Goal: Task Accomplishment & Management: Manage account settings

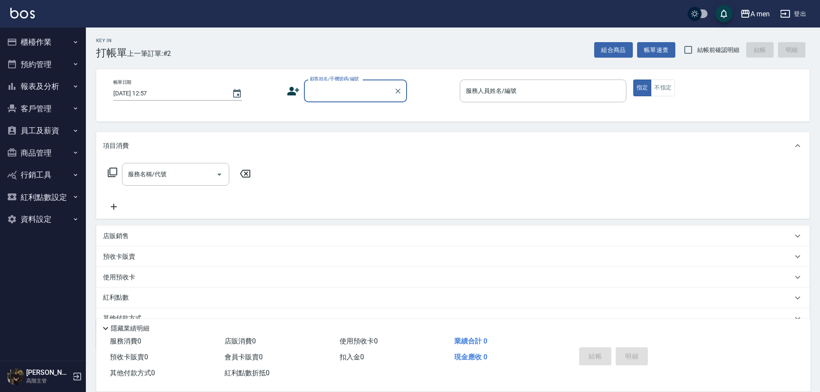
click at [15, 65] on icon "button" at bounding box center [12, 64] width 8 height 9
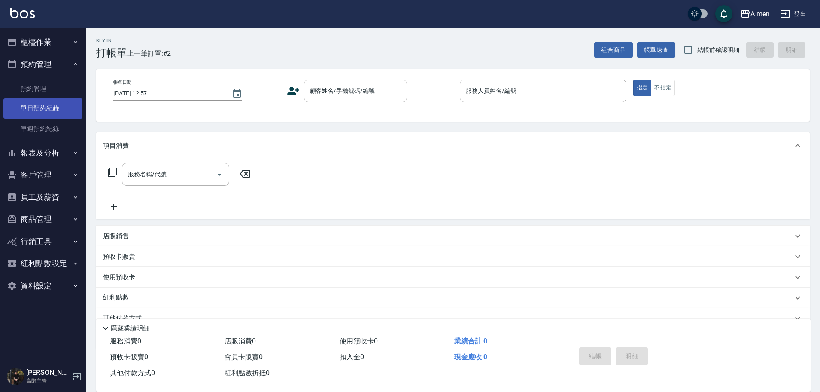
click at [37, 113] on link "單日預約紀錄" at bounding box center [42, 108] width 79 height 20
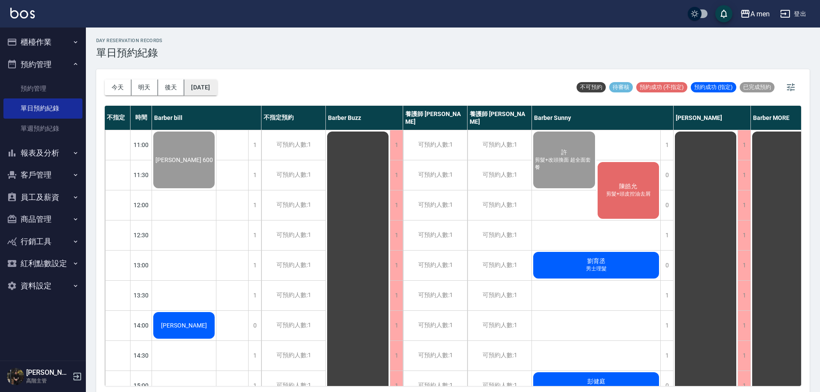
click at [195, 94] on button "[DATE]" at bounding box center [200, 87] width 33 height 16
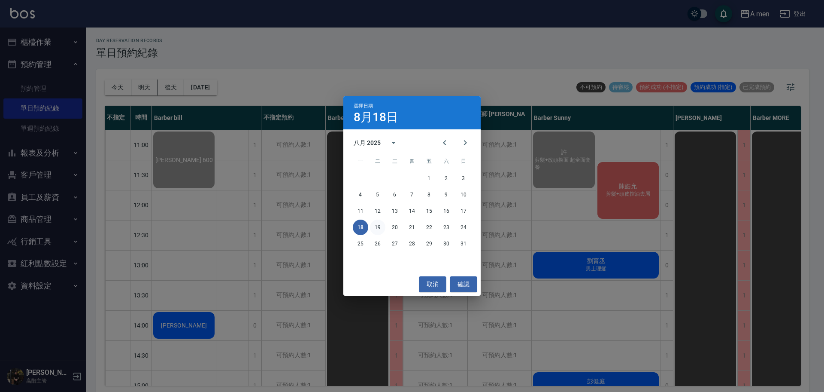
click at [380, 230] on button "19" at bounding box center [377, 226] width 15 height 15
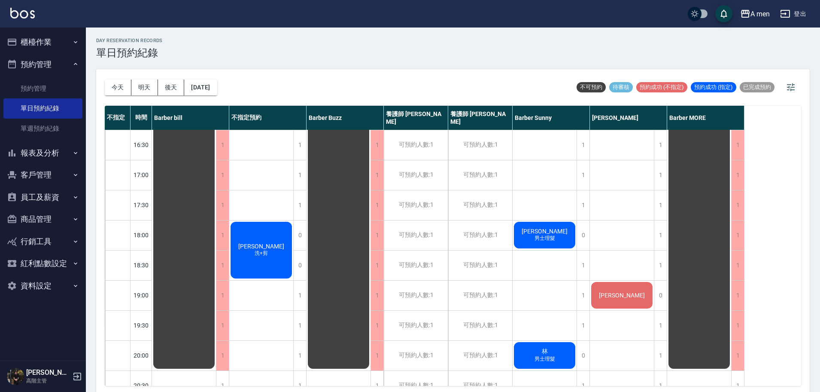
scroll to position [330, 0]
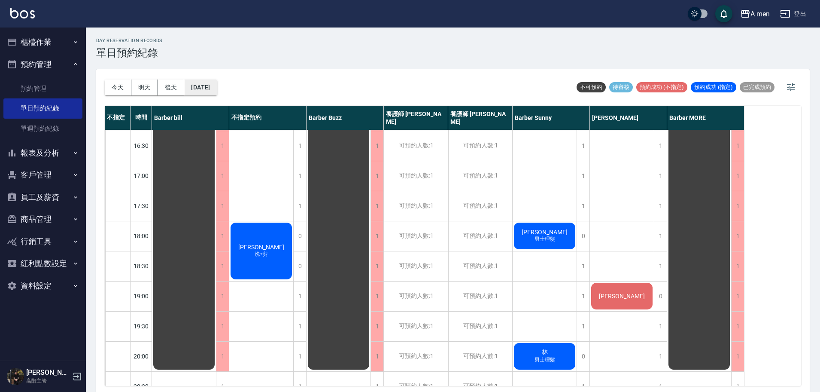
click at [207, 94] on button "[DATE]" at bounding box center [200, 87] width 33 height 16
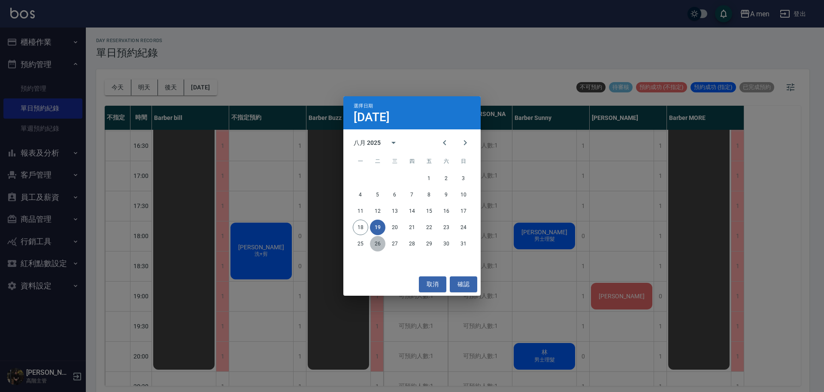
click at [378, 245] on button "26" at bounding box center [377, 243] width 15 height 15
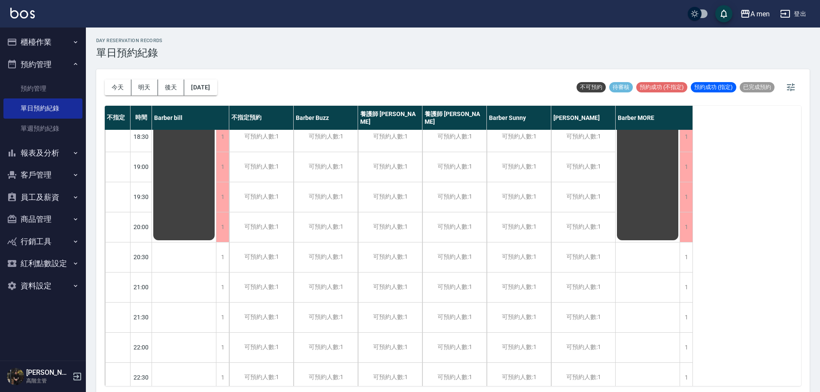
scroll to position [460, 0]
click at [202, 85] on button "[DATE]" at bounding box center [200, 87] width 33 height 16
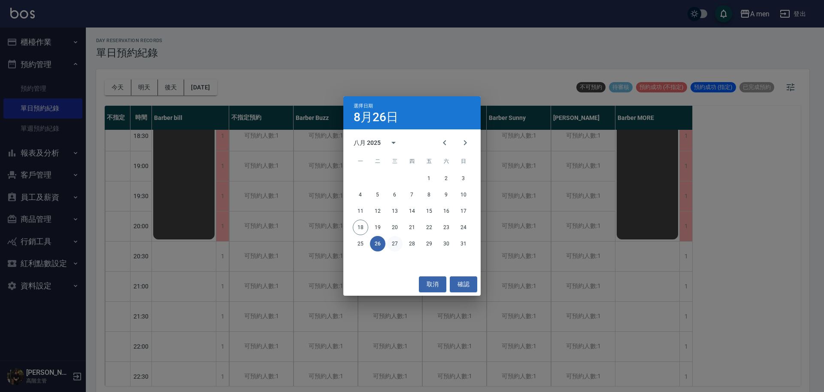
click at [401, 243] on button "27" at bounding box center [394, 243] width 15 height 15
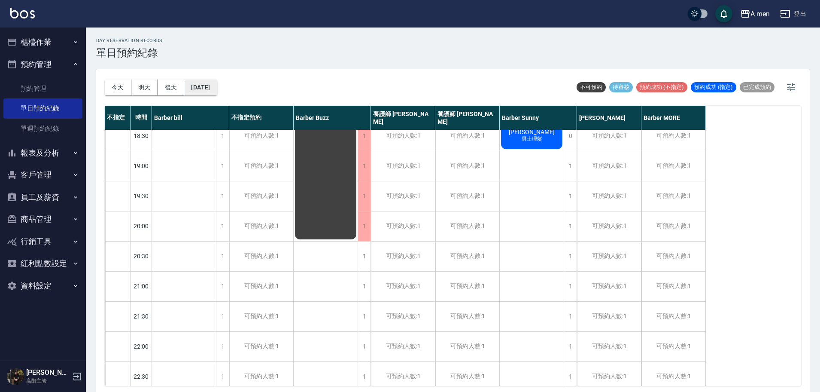
click at [217, 90] on button "[DATE]" at bounding box center [200, 87] width 33 height 16
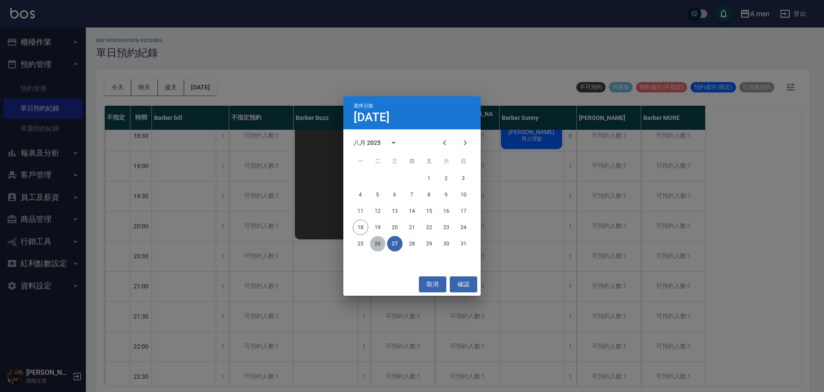
click at [376, 249] on button "26" at bounding box center [377, 243] width 15 height 15
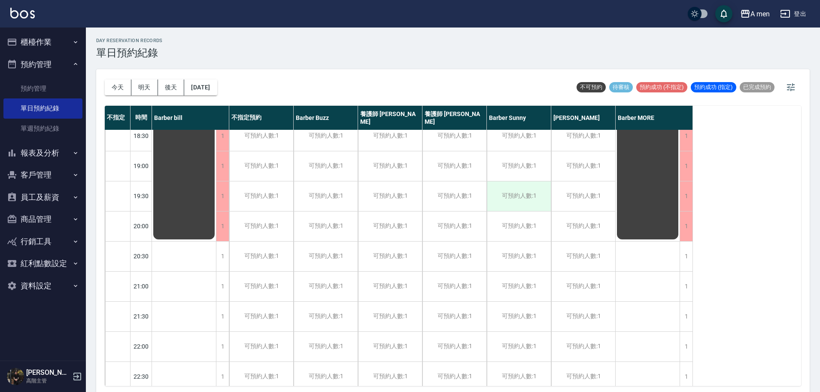
click at [505, 198] on div "可預約人數:1" at bounding box center [519, 196] width 64 height 30
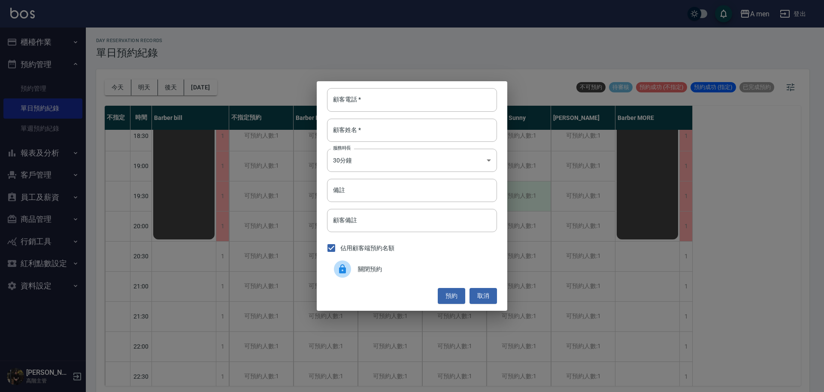
click at [505, 198] on div "顧客電話   * 顧客電話   * 顧客姓名   * 顧客姓名   * 服務時長 30分鐘 1 服務時長 備註 備註 顧客備註 顧客備註 佔用顧客端預約名額 …" at bounding box center [412, 195] width 191 height 229
click at [431, 103] on input "顧客電話   *" at bounding box center [412, 99] width 170 height 23
paste input "[PHONE_NUMBER]"
type input "0928566257"
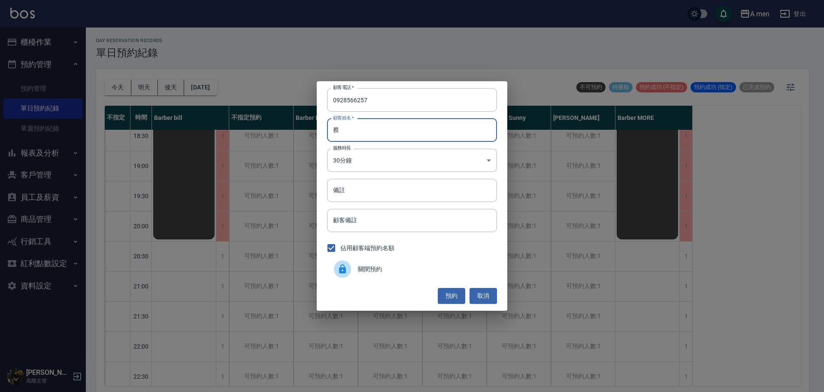
type input "蔡"
click at [447, 306] on div "顧客電話   * [PHONE_NUMBER] 顧客電話   * 顧客姓名   * [PERSON_NAME]姓名   * 服務時長 30分鐘 1 服務時長 …" at bounding box center [412, 195] width 191 height 229
click at [450, 295] on button "預約" at bounding box center [451, 296] width 27 height 16
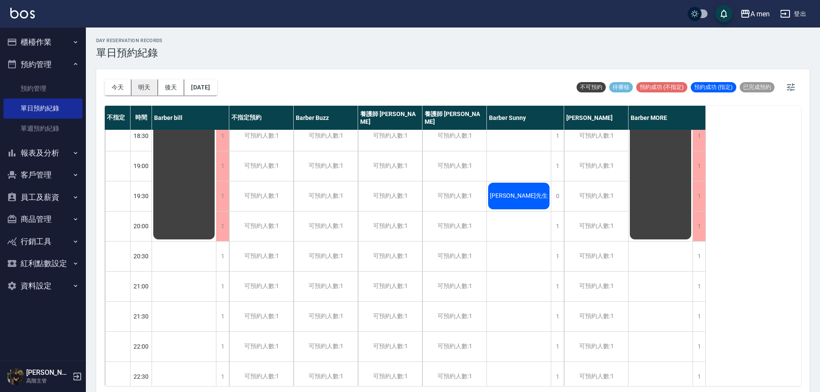
click at [155, 88] on button "明天" at bounding box center [144, 87] width 27 height 16
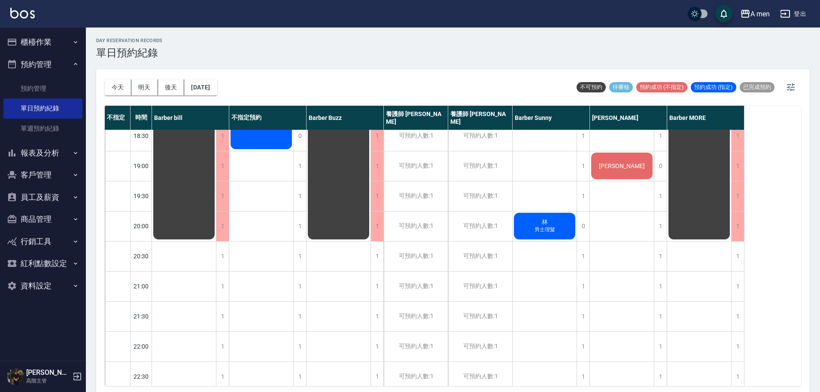
scroll to position [395, 0]
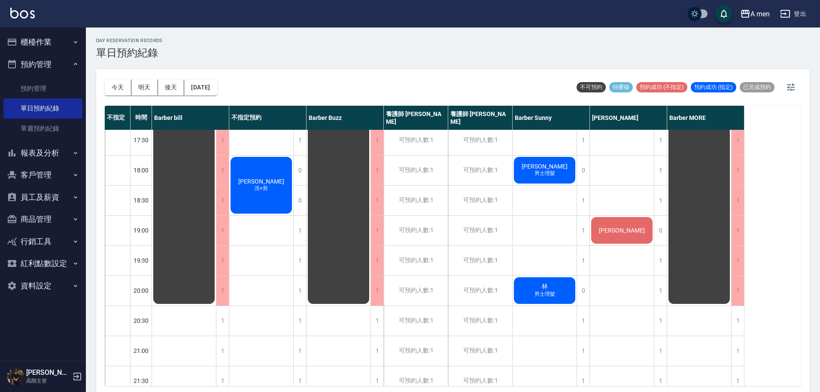
click at [216, 203] on div "[PERSON_NAME]+剪" at bounding box center [184, 20] width 64 height 570
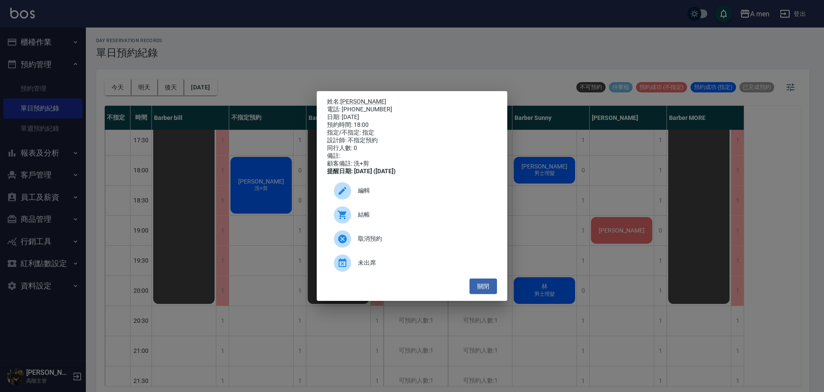
click at [477, 298] on div "姓名: [PERSON_NAME] 電話: [PHONE_NUMBER] 日期: [DATE] 預約時間: 18:00 指定/不指定: 指定 設計師: 不指定…" at bounding box center [412, 196] width 191 height 210
click at [479, 294] on button "關閉" at bounding box center [483, 286] width 27 height 16
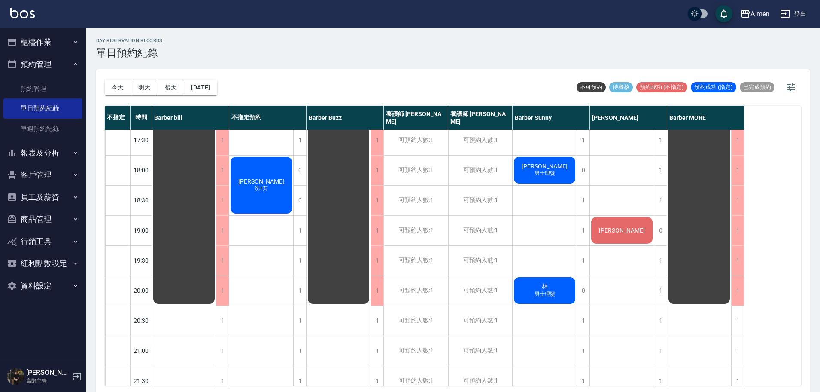
click at [216, 173] on div "[PERSON_NAME]+剪" at bounding box center [184, 20] width 64 height 570
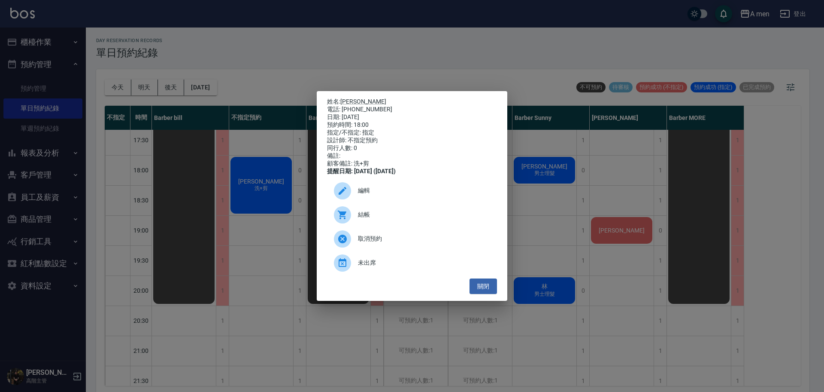
click at [386, 199] on div "編輯" at bounding box center [412, 191] width 170 height 24
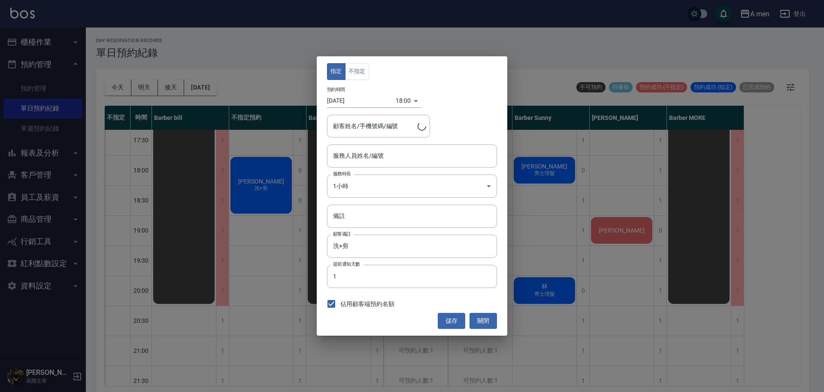
type input "不指定預約-100"
type input "[PERSON_NAME] /0958255558"
click at [365, 76] on button "不指定" at bounding box center [357, 71] width 24 height 17
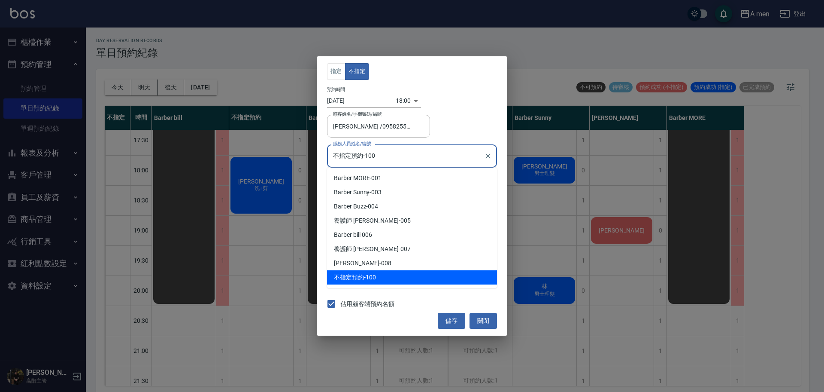
click at [387, 159] on input "不指定預約-100" at bounding box center [405, 155] width 149 height 15
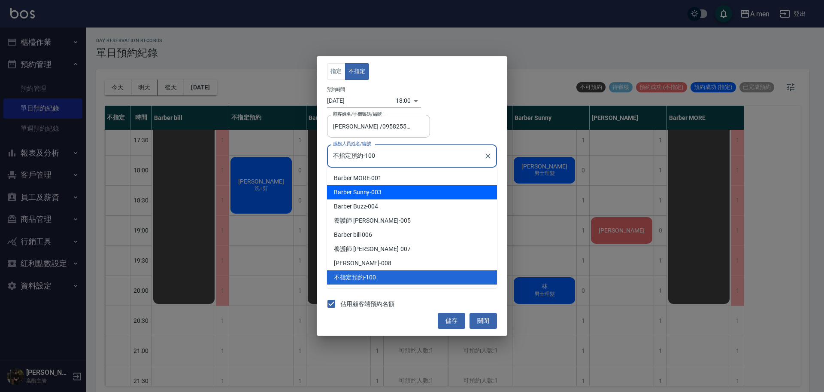
click at [378, 195] on div "Barber Sunny -003" at bounding box center [412, 192] width 170 height 14
type input "Barber Sunny -003"
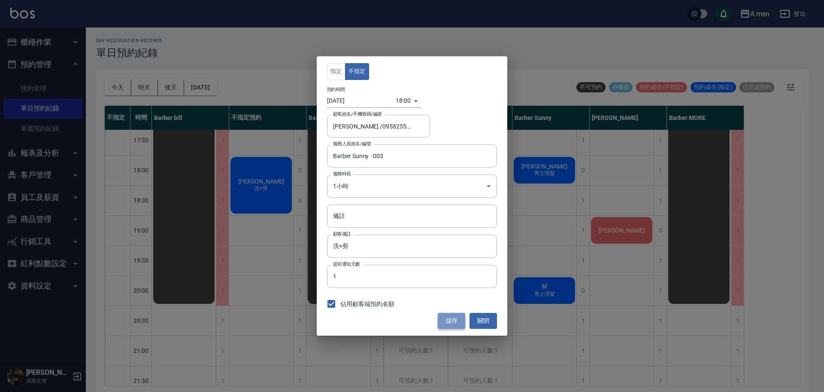
click at [450, 322] on button "儲存" at bounding box center [451, 321] width 27 height 16
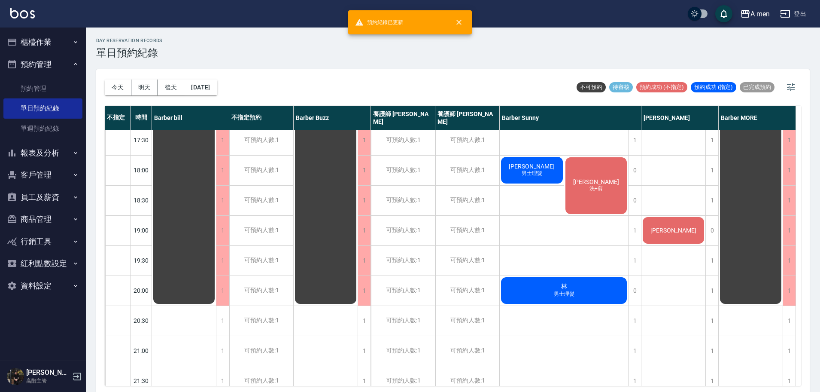
click at [591, 167] on div "[PERSON_NAME]+剪" at bounding box center [596, 185] width 64 height 59
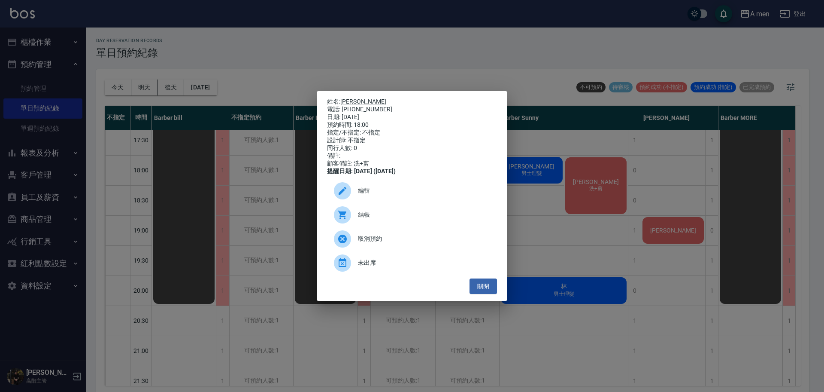
click at [441, 195] on span "編輯" at bounding box center [424, 190] width 132 height 9
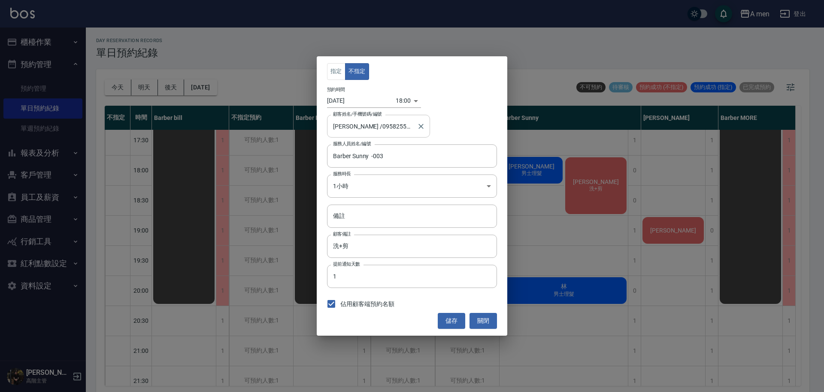
click at [386, 134] on div "[PERSON_NAME] /0958255558 顧客姓名/手機號碼/編號" at bounding box center [378, 126] width 103 height 23
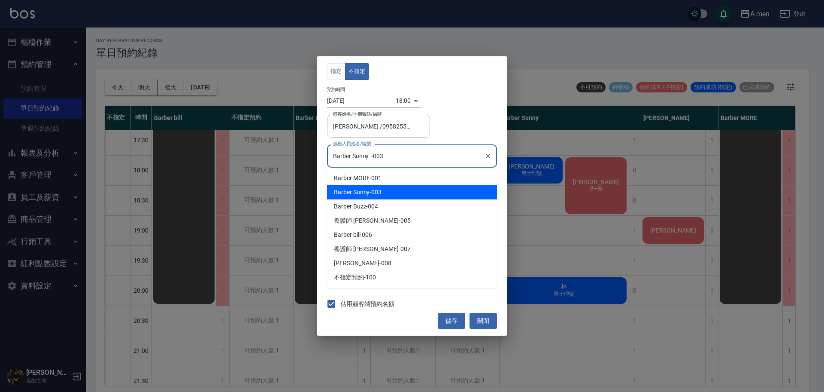
click at [452, 155] on input "Barber Sunny -003" at bounding box center [405, 155] width 149 height 15
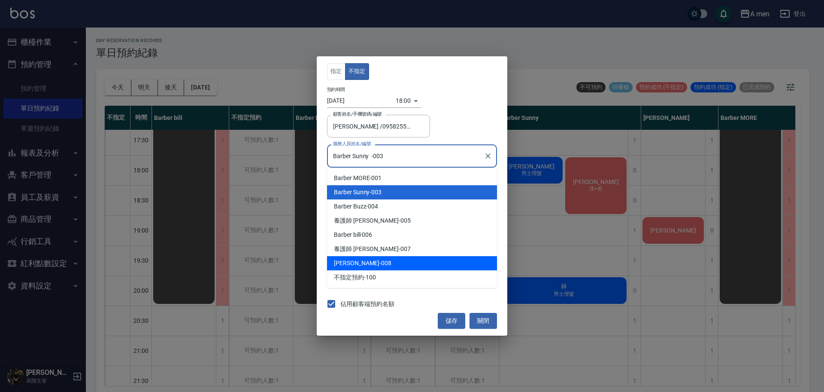
click at [401, 260] on div "Garry -008" at bounding box center [412, 263] width 170 height 14
type input "Garry-008"
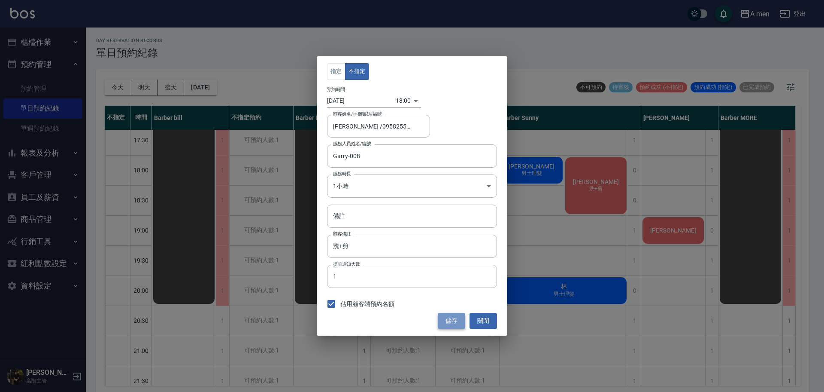
click at [447, 316] on button "儲存" at bounding box center [451, 321] width 27 height 16
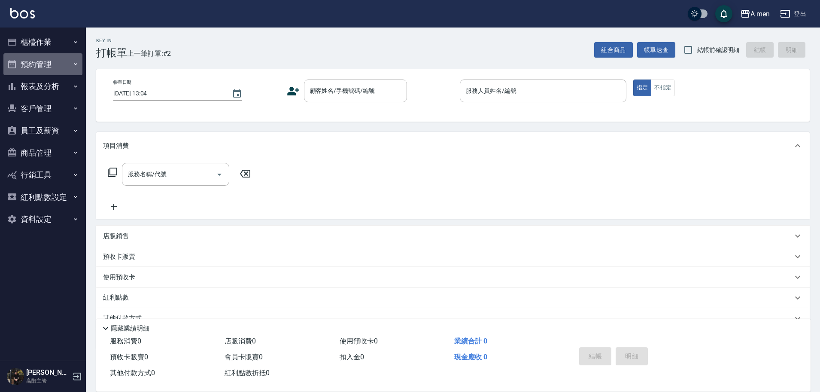
click at [59, 61] on button "預約管理" at bounding box center [42, 64] width 79 height 22
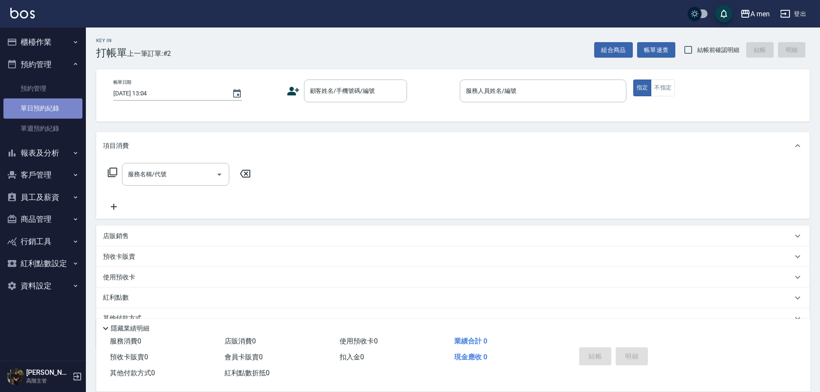
click at [40, 109] on link "單日預約紀錄" at bounding box center [42, 108] width 79 height 20
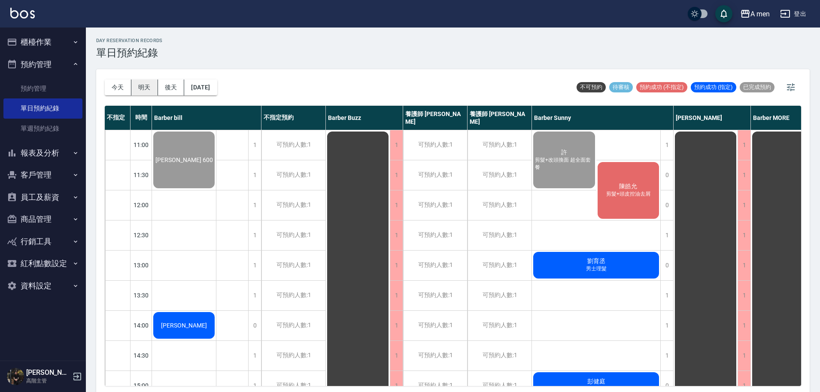
click at [152, 90] on button "明天" at bounding box center [144, 87] width 27 height 16
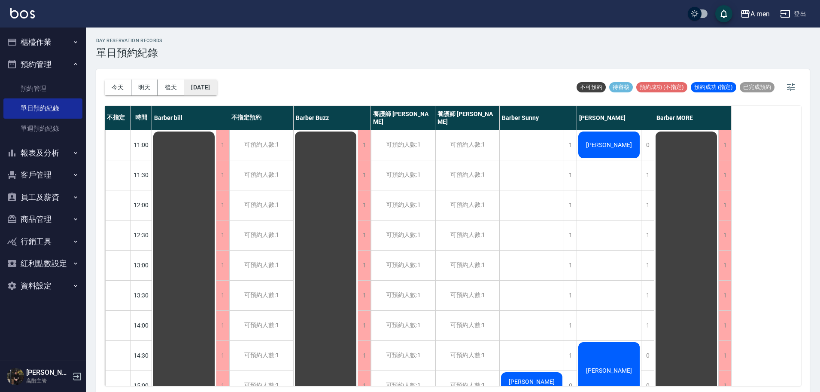
click at [207, 86] on button "[DATE]" at bounding box center [200, 87] width 33 height 16
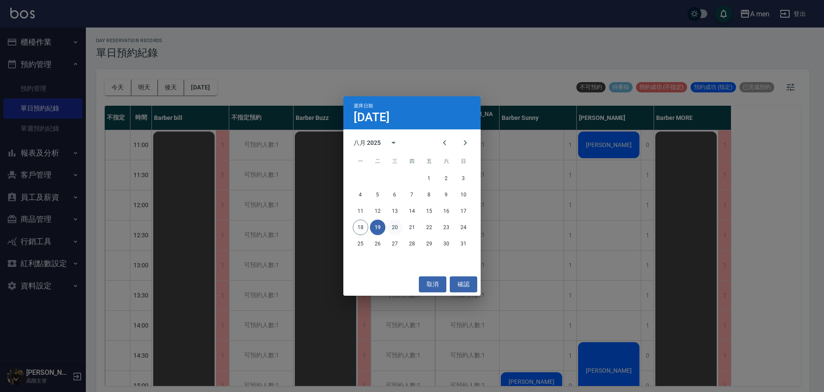
click at [393, 233] on button "20" at bounding box center [394, 226] width 15 height 15
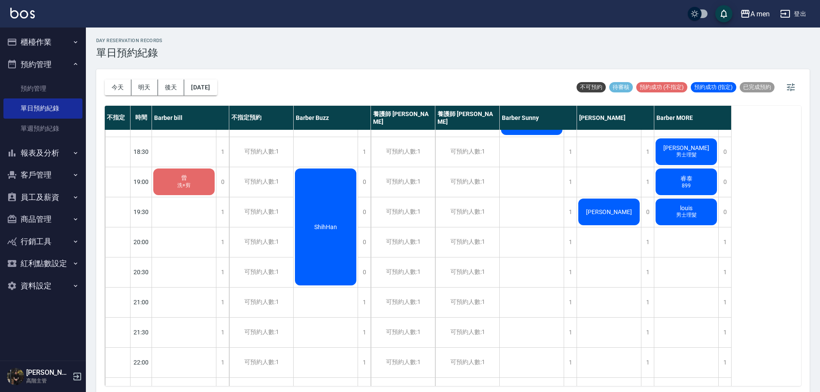
scroll to position [443, 0]
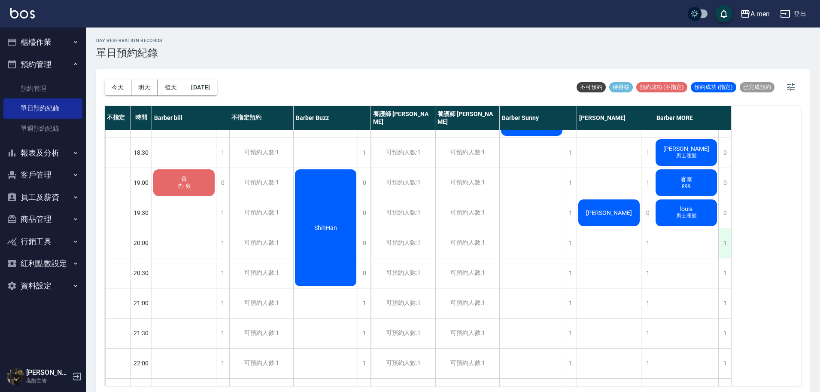
click at [720, 243] on div "1" at bounding box center [724, 243] width 13 height 30
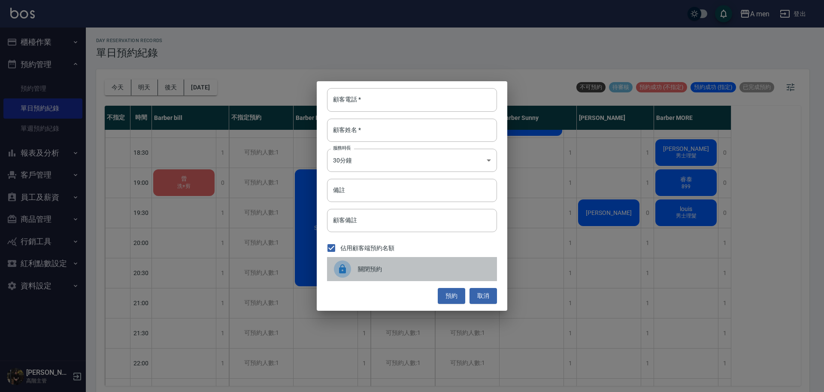
click at [439, 267] on span "關閉預約" at bounding box center [424, 268] width 132 height 9
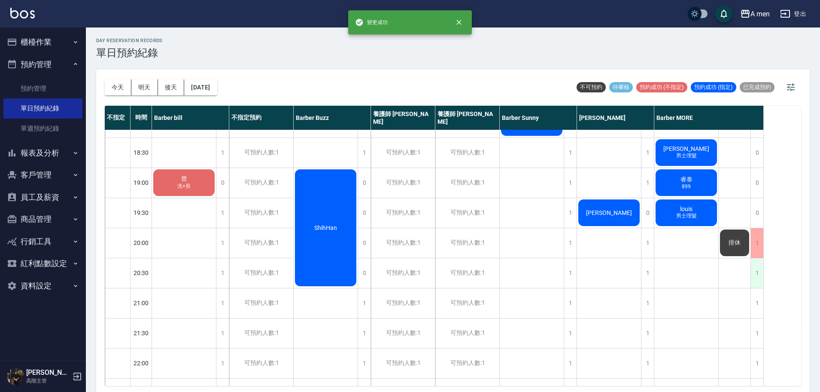
click at [754, 277] on div "1" at bounding box center [757, 273] width 13 height 30
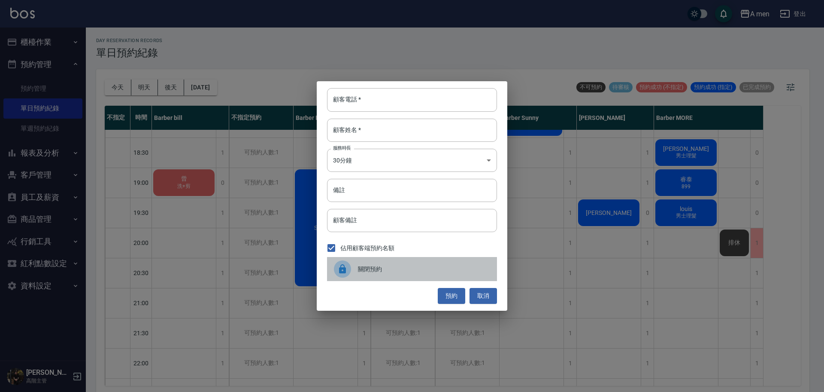
click at [408, 276] on div "關閉預約" at bounding box center [412, 269] width 170 height 24
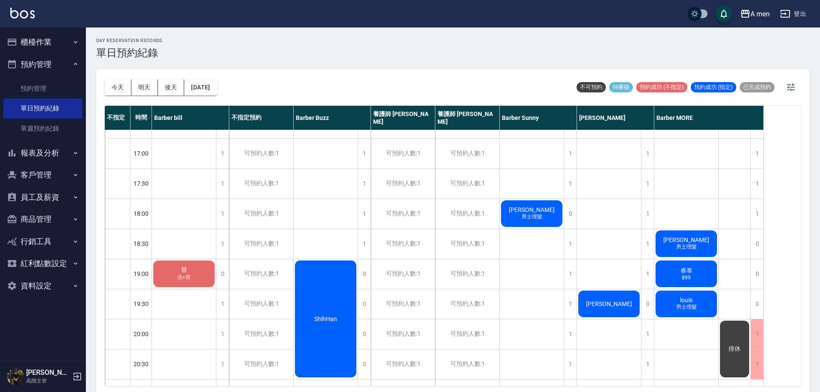
scroll to position [330, 0]
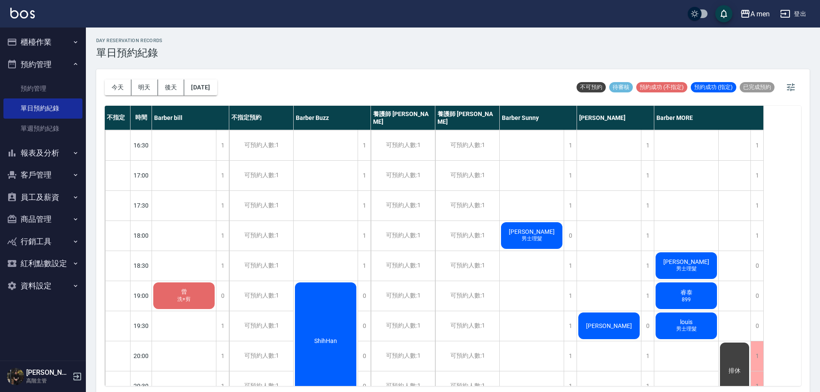
drag, startPoint x: 753, startPoint y: 197, endPoint x: 579, endPoint y: 180, distance: 175.1
click at [579, 180] on div "呂 洗+剪 林承瀚 陳先生" at bounding box center [609, 174] width 64 height 751
click at [763, 196] on div "1" at bounding box center [757, 206] width 13 height 30
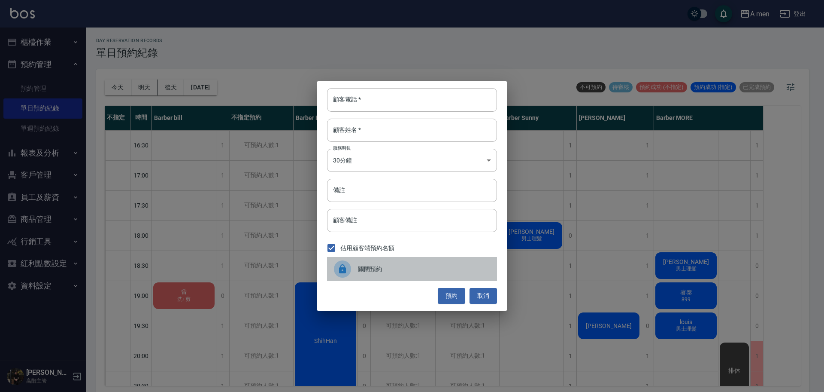
click at [440, 266] on span "關閉預約" at bounding box center [424, 268] width 132 height 9
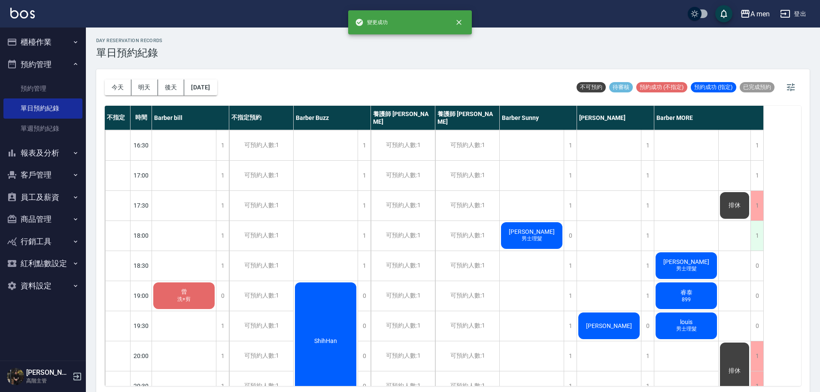
click at [754, 229] on div "1" at bounding box center [757, 236] width 13 height 30
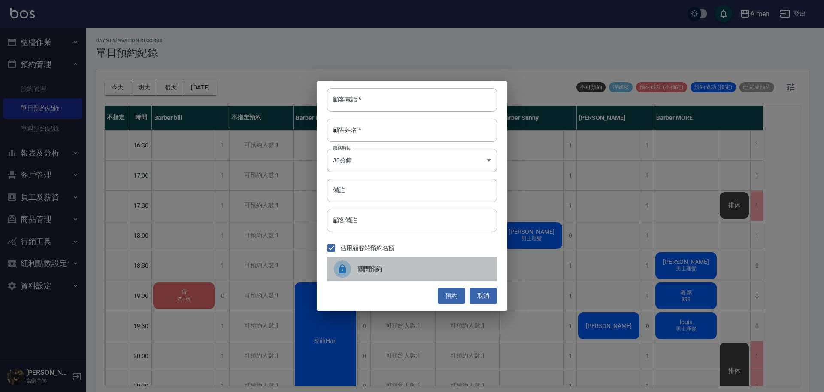
click at [434, 268] on span "關閉預約" at bounding box center [424, 268] width 132 height 9
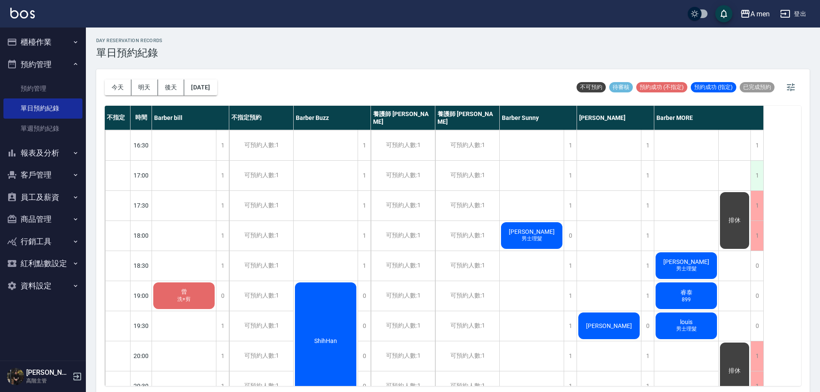
click at [763, 178] on div "1" at bounding box center [757, 176] width 13 height 30
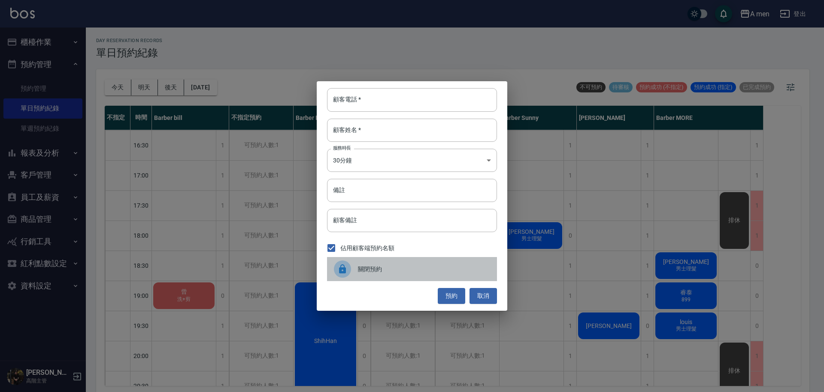
click at [478, 270] on span "關閉預約" at bounding box center [424, 268] width 132 height 9
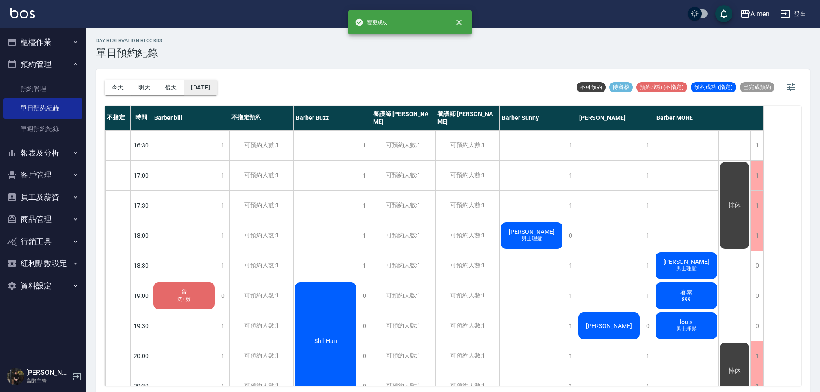
click at [216, 91] on button "2025/08/20" at bounding box center [200, 87] width 33 height 16
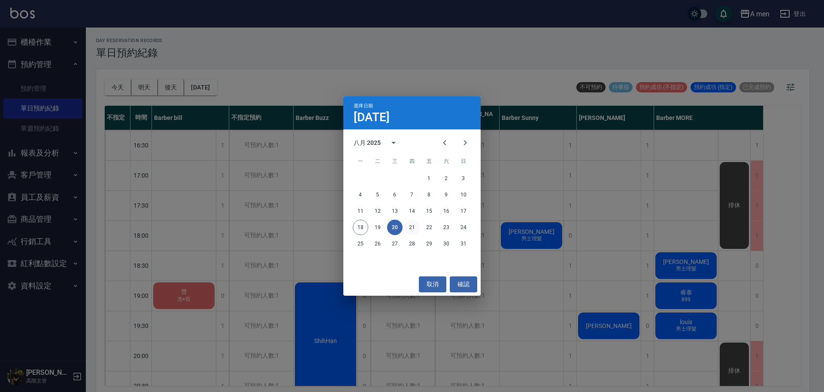
click at [413, 230] on button "21" at bounding box center [411, 226] width 15 height 15
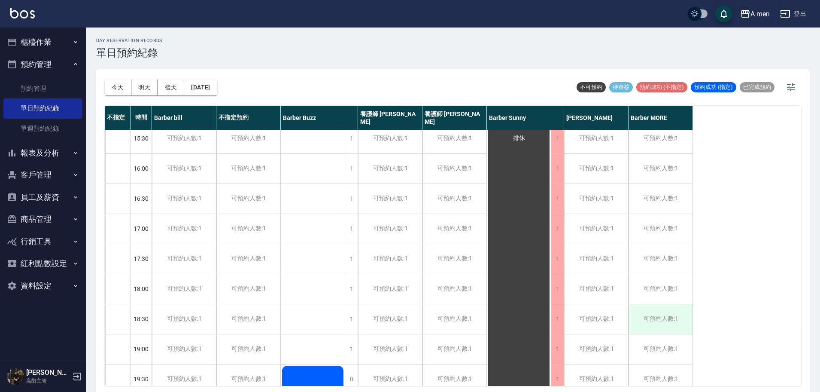
scroll to position [276, 0]
click at [216, 82] on button "2025/08/21" at bounding box center [200, 87] width 33 height 16
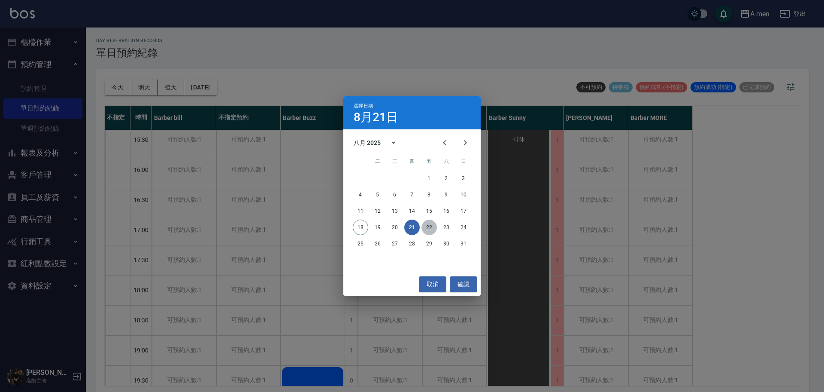
click at [431, 232] on button "22" at bounding box center [429, 226] width 15 height 15
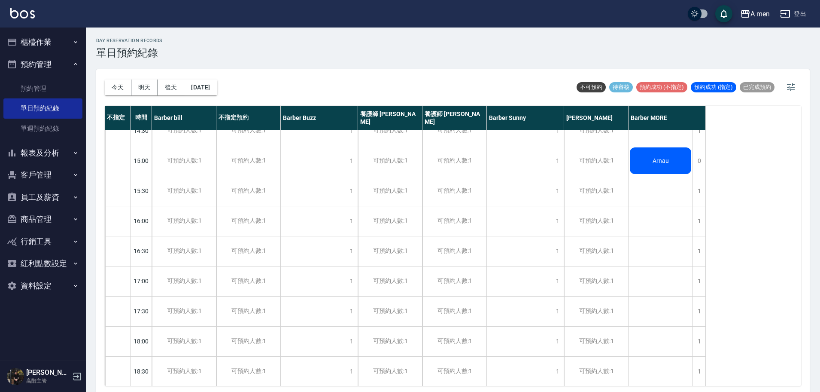
scroll to position [167, 0]
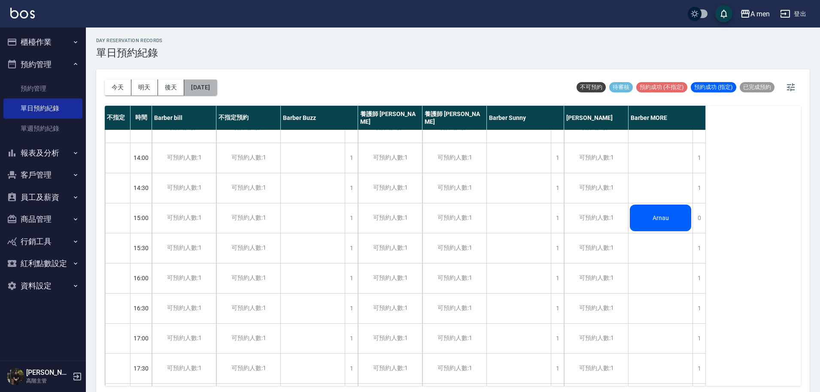
click at [204, 89] on button "2025/08/22" at bounding box center [200, 87] width 33 height 16
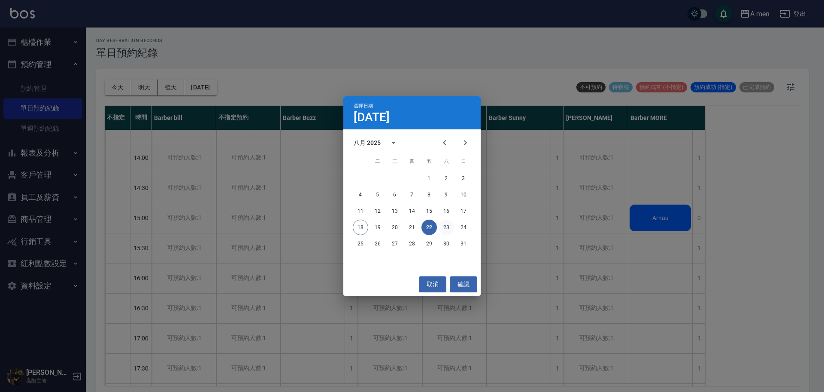
click at [446, 228] on button "23" at bounding box center [446, 226] width 15 height 15
